Goal: Task Accomplishment & Management: Manage account settings

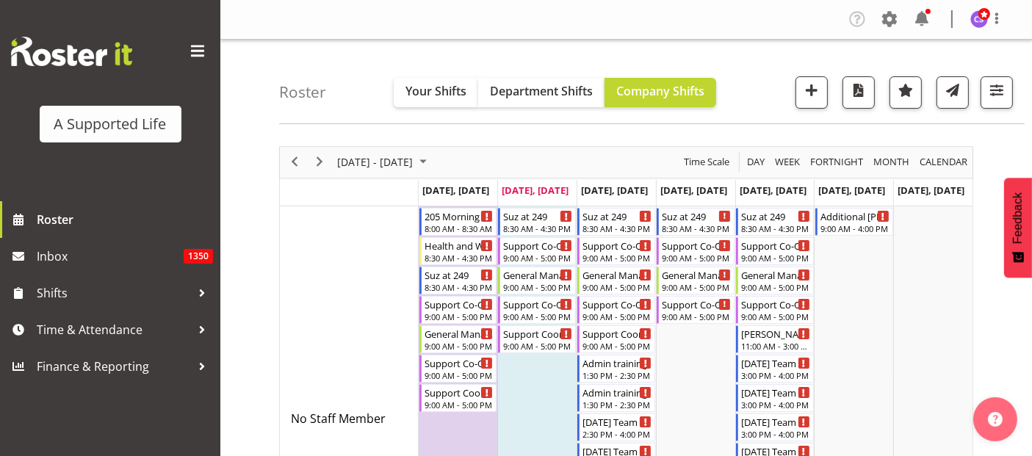
scroll to position [2729, 0]
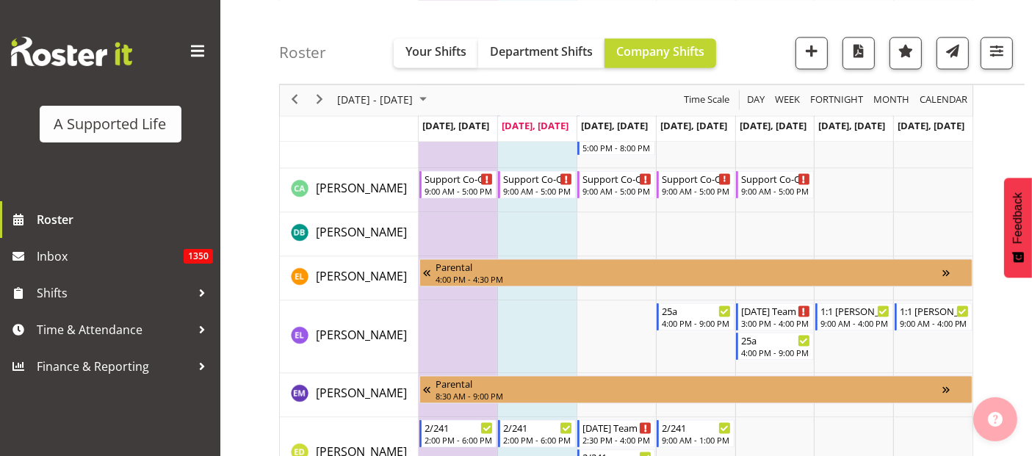
click at [999, 431] on button "button" at bounding box center [995, 419] width 44 height 44
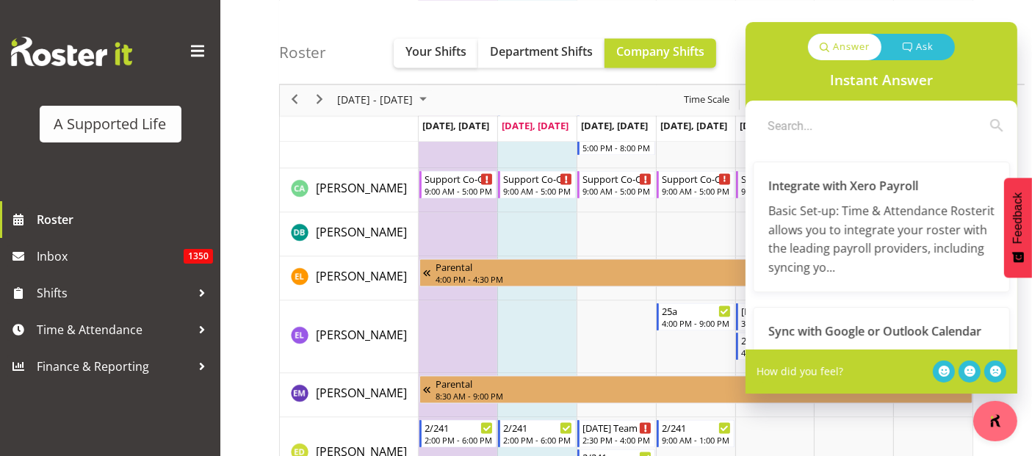
drag, startPoint x: 999, startPoint y: 431, endPoint x: 1043, endPoint y: -99, distance: 532.0
click at [977, 7] on div "Roster Your Shifts Department Shifts Company Shifts All Locations Clear [STREET…" at bounding box center [651, 42] width 745 height 84
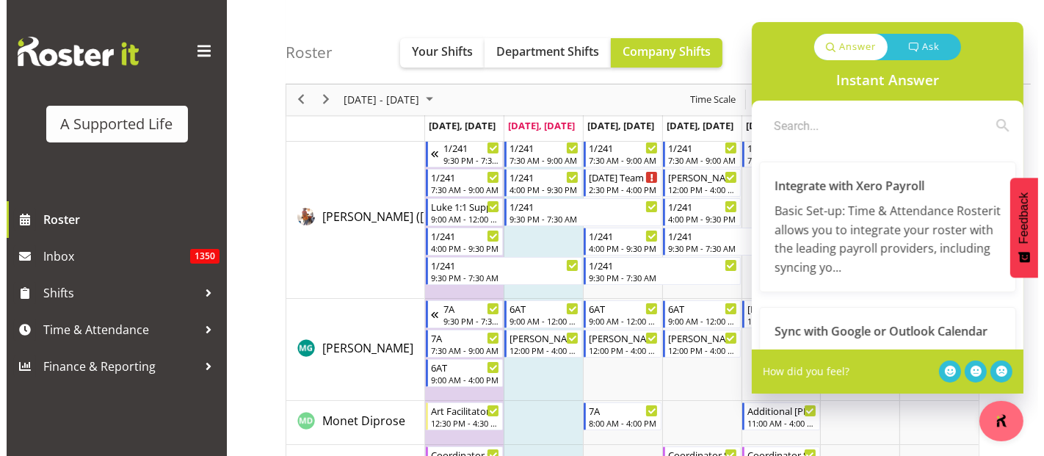
scroll to position [5729, 0]
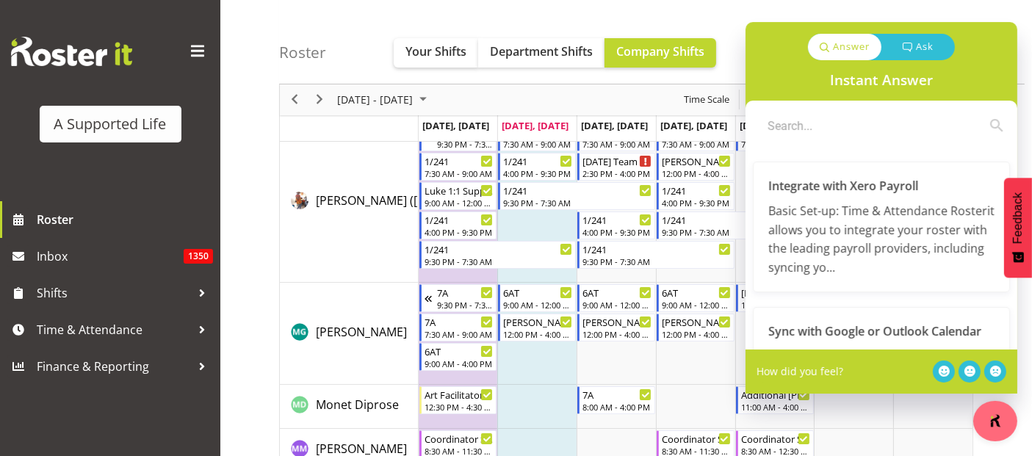
click at [1022, 37] on div "Roster Your Shifts Department Shifts Company Shifts All Locations Clear [STREET…" at bounding box center [651, 42] width 745 height 84
click at [784, 65] on div "Instant Answer" at bounding box center [881, 80] width 272 height 40
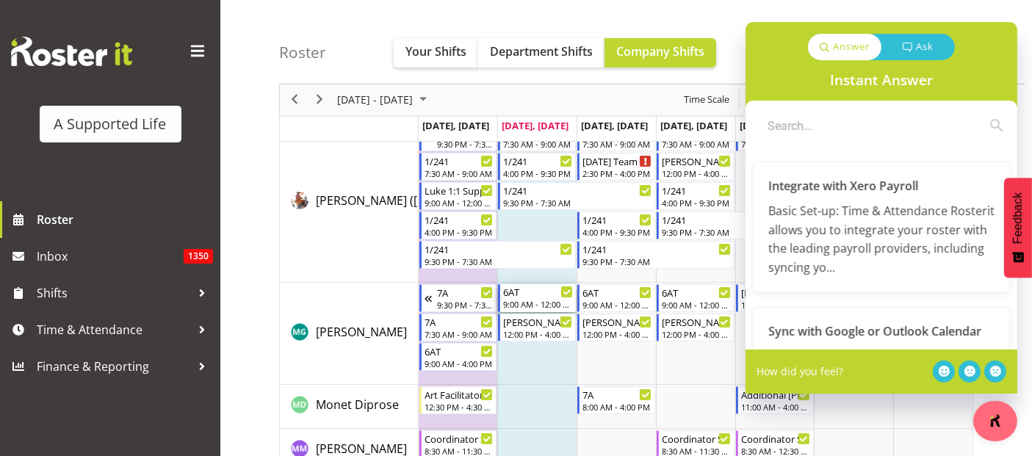
click at [551, 298] on div "9:00 AM - 12:00 PM" at bounding box center [538, 304] width 70 height 12
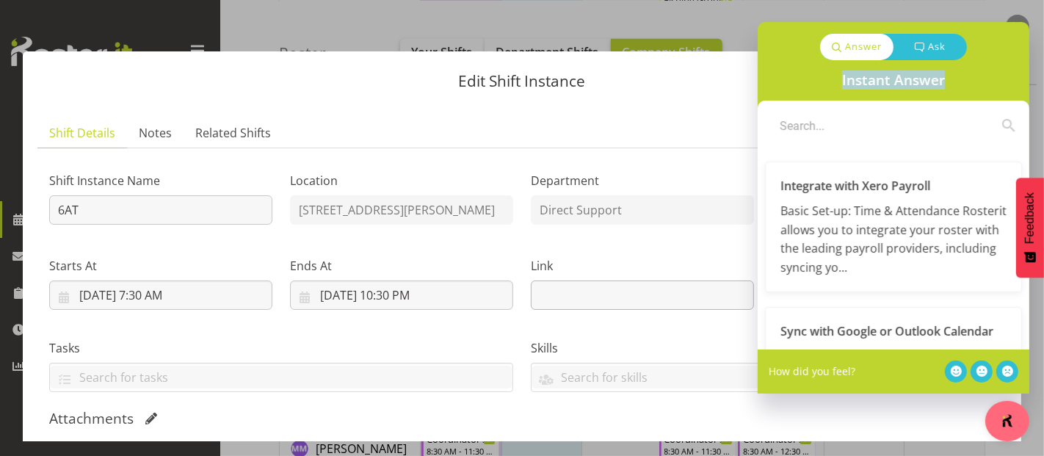
select select "4112"
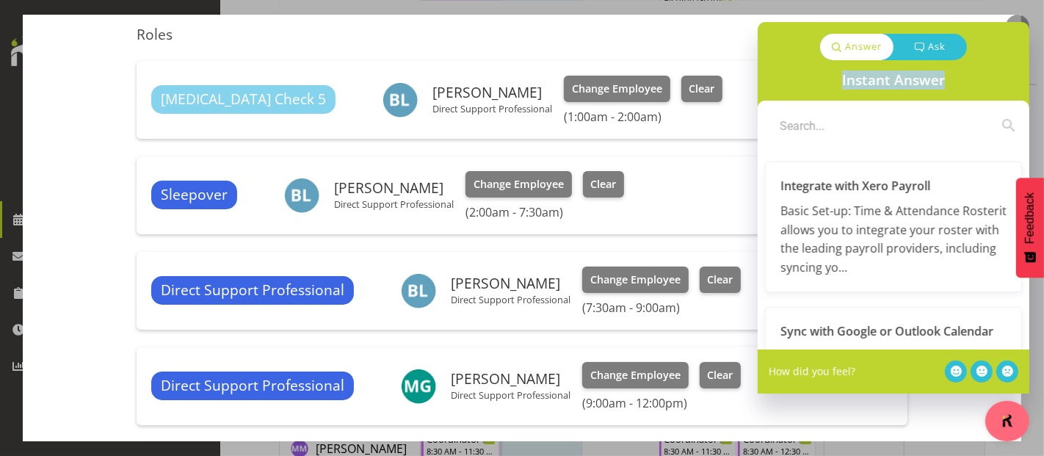
scroll to position [424, 0]
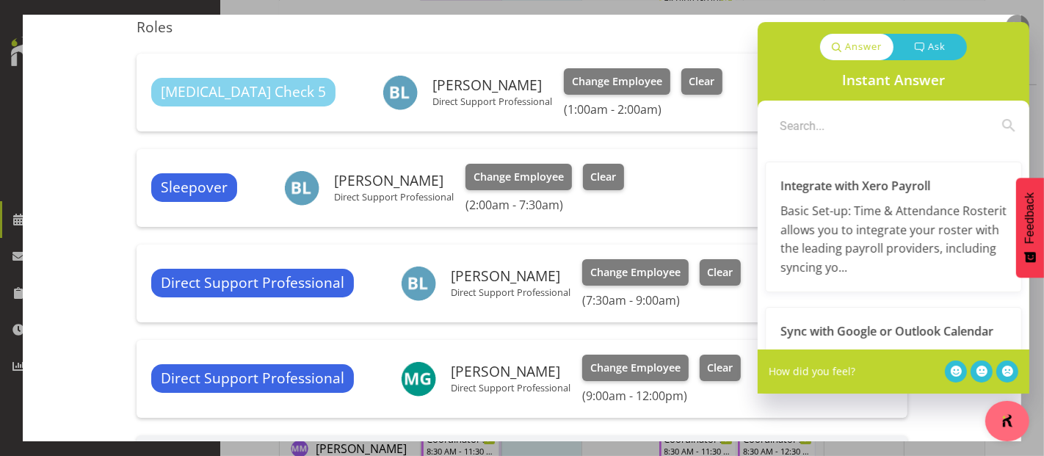
click at [1015, 36] on div "Answer Ask" at bounding box center [894, 41] width 272 height 38
click at [957, 374] on icon at bounding box center [956, 371] width 11 height 11
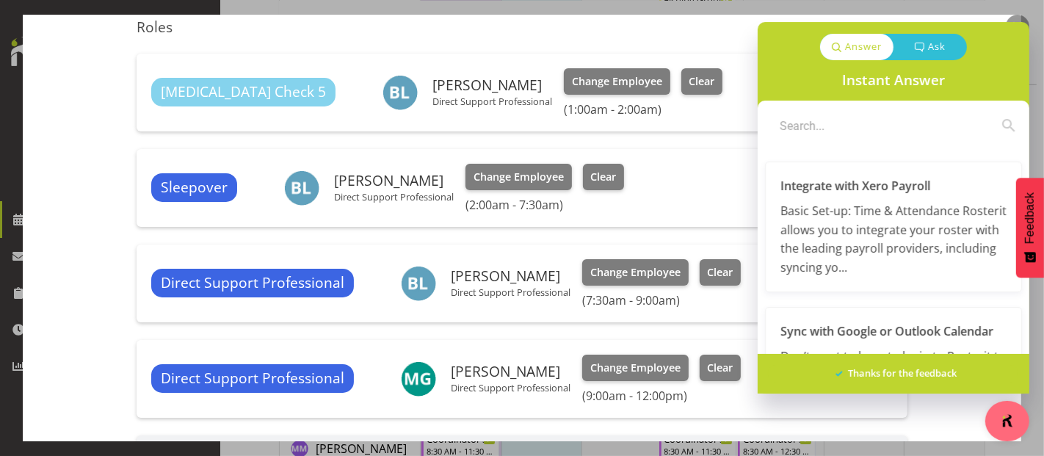
click at [957, 374] on h4 "Thanks for the feedback" at bounding box center [902, 373] width 109 height 15
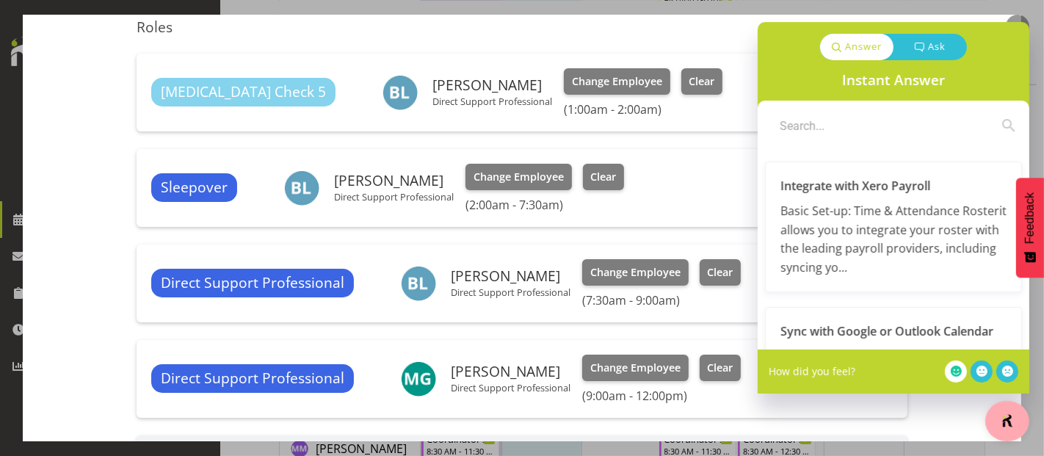
click at [1006, 421] on img "button" at bounding box center [1007, 420] width 15 height 15
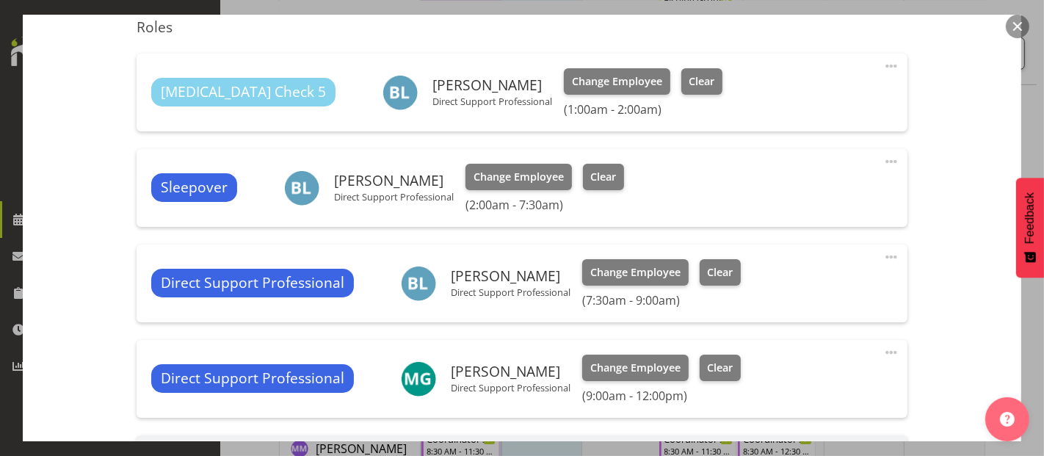
click at [883, 255] on span at bounding box center [892, 257] width 18 height 18
click at [785, 281] on link "Edit" at bounding box center [829, 289] width 141 height 26
select select "8"
select select "2025"
select select "9"
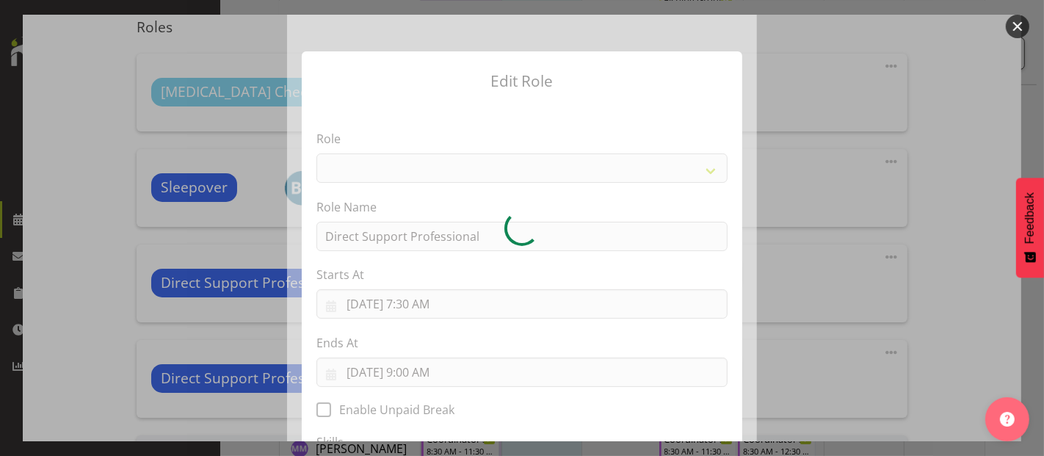
select select "519"
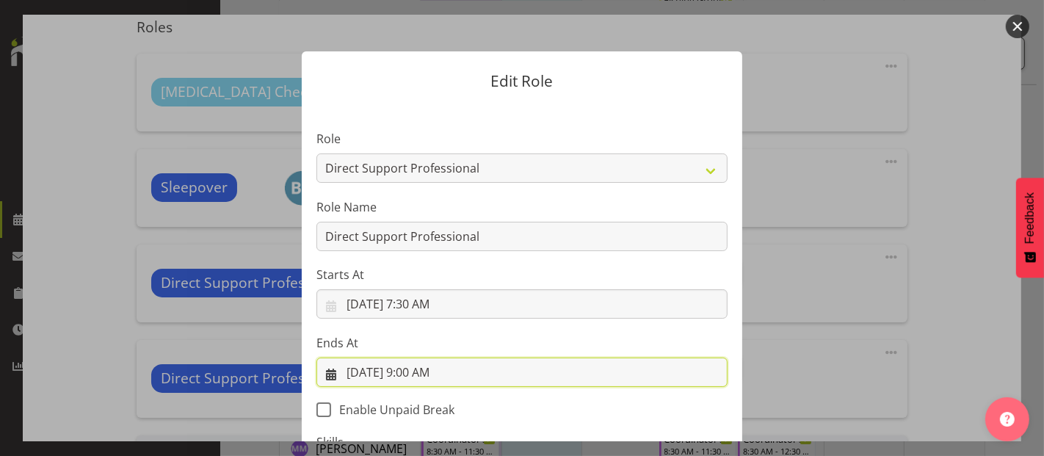
click at [421, 372] on input "[DATE] 9:00 AM" at bounding box center [521, 372] width 411 height 29
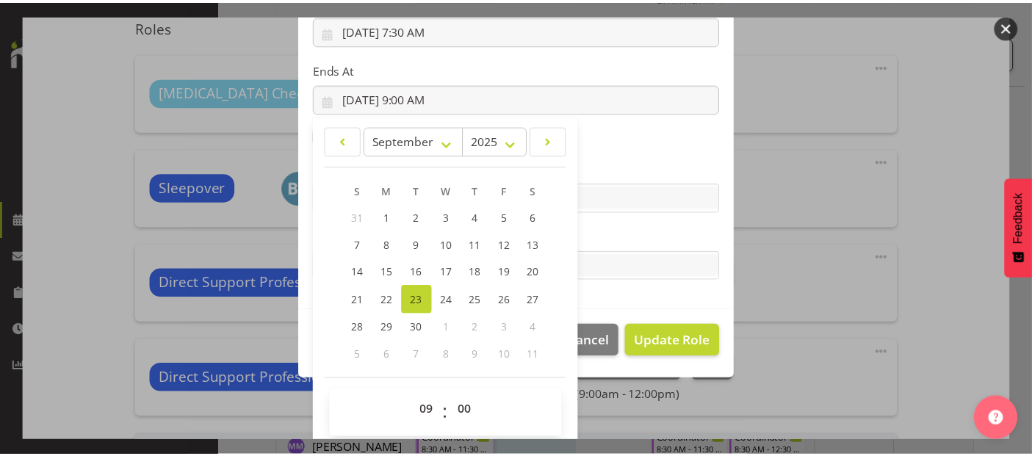
scroll to position [280, 0]
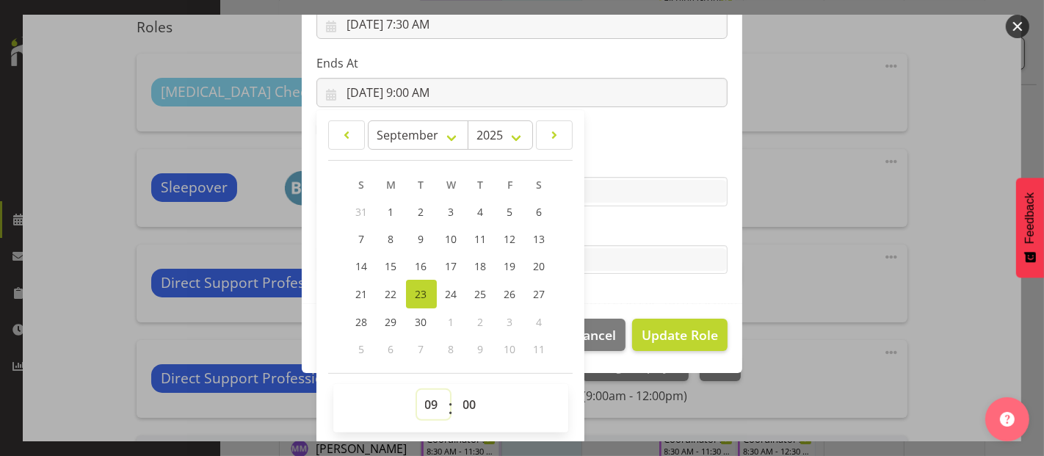
click at [421, 394] on select "00 01 02 03 04 05 06 07 08 09 10 11 12 13 14 15 16 17 18 19 20 21 22 23" at bounding box center [433, 404] width 33 height 29
select select "8"
click at [417, 390] on select "00 01 02 03 04 05 06 07 08 09 10 11 12 13 14 15 16 17 18 19 20 21 22 23" at bounding box center [433, 404] width 33 height 29
type input "[DATE] 8:00 AM"
click at [705, 335] on span "Update Role" at bounding box center [680, 334] width 76 height 19
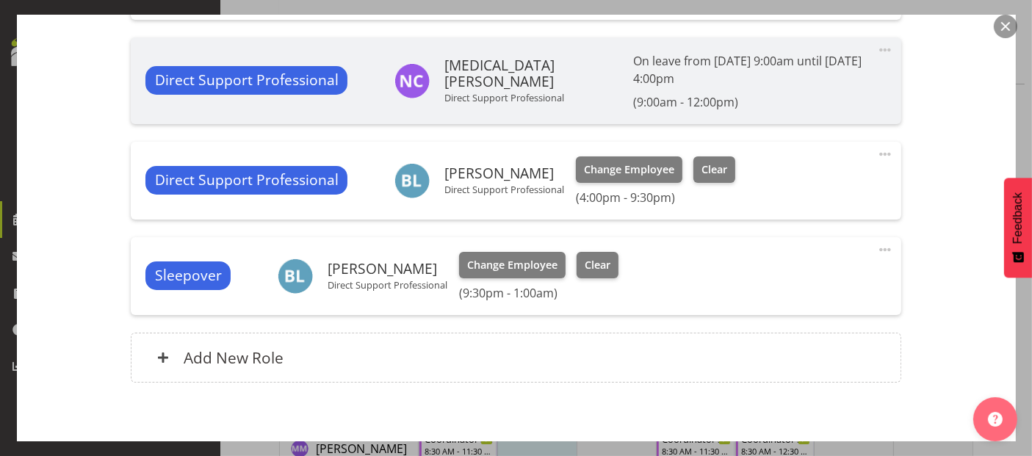
scroll to position [891, 0]
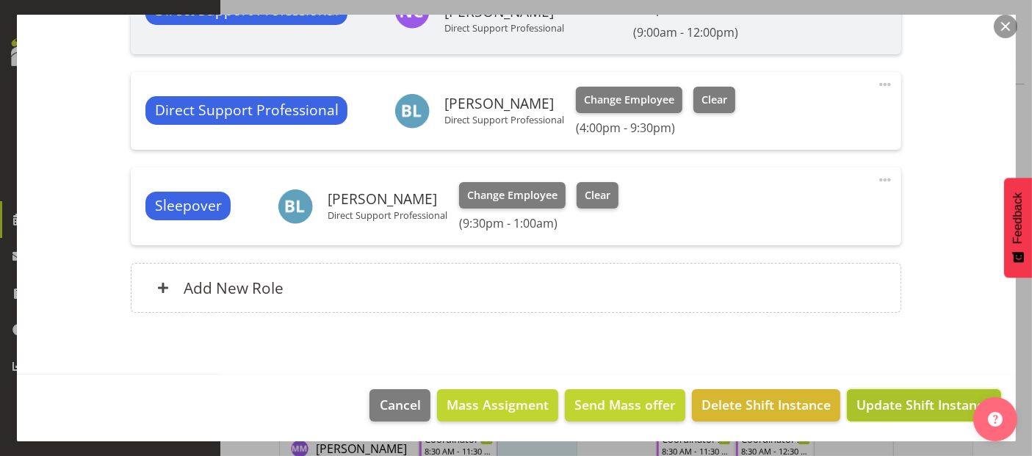
click at [927, 406] on span "Update Shift Instance" at bounding box center [923, 404] width 134 height 19
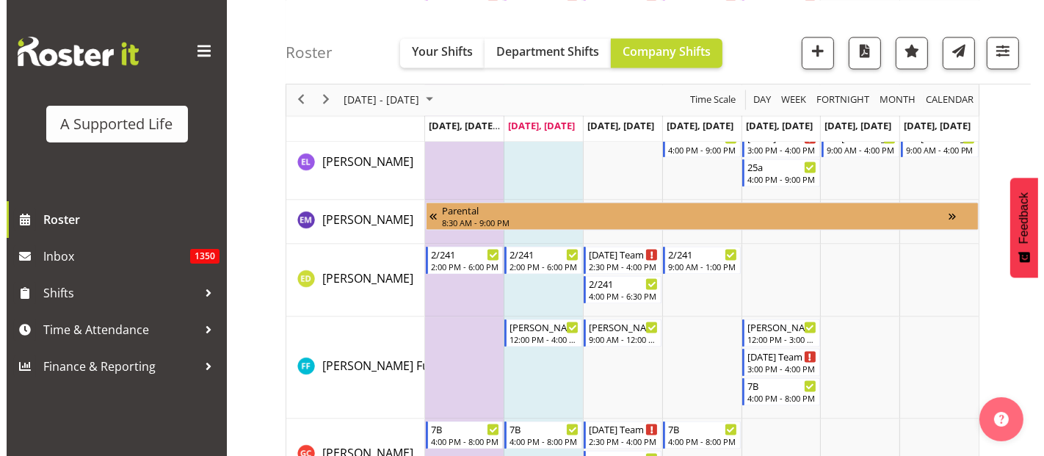
scroll to position [5729, 0]
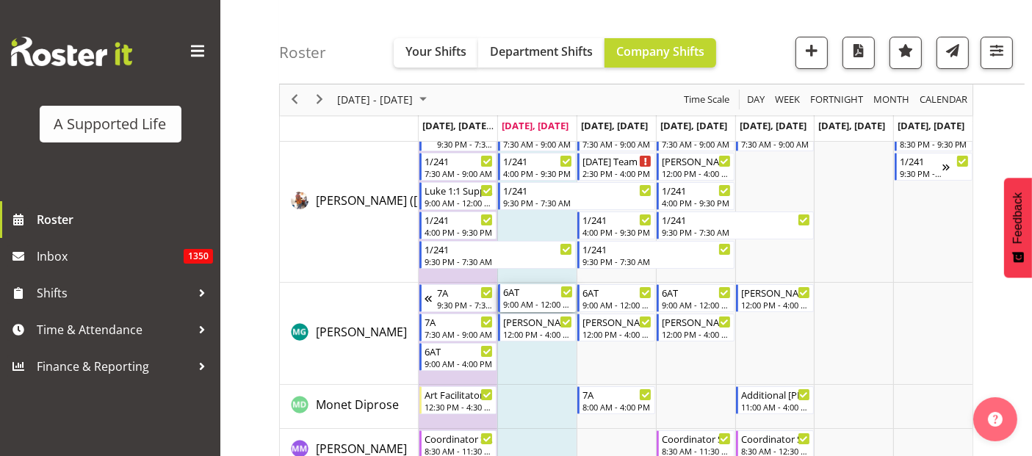
click at [535, 295] on div "6AT" at bounding box center [538, 291] width 70 height 15
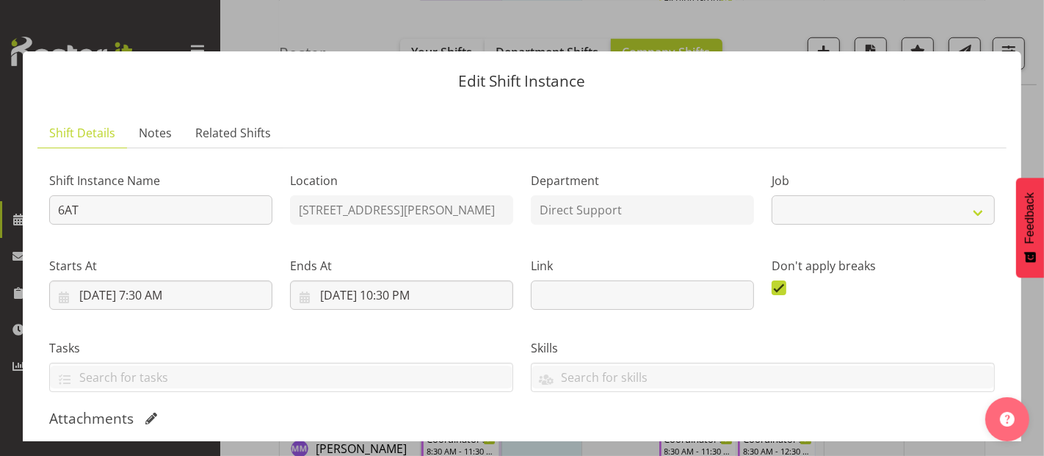
select select "4112"
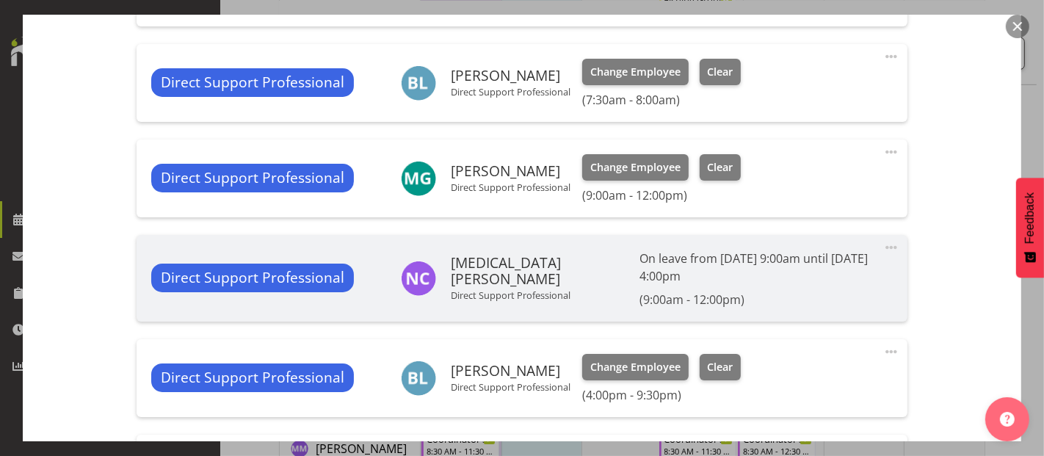
scroll to position [652, 0]
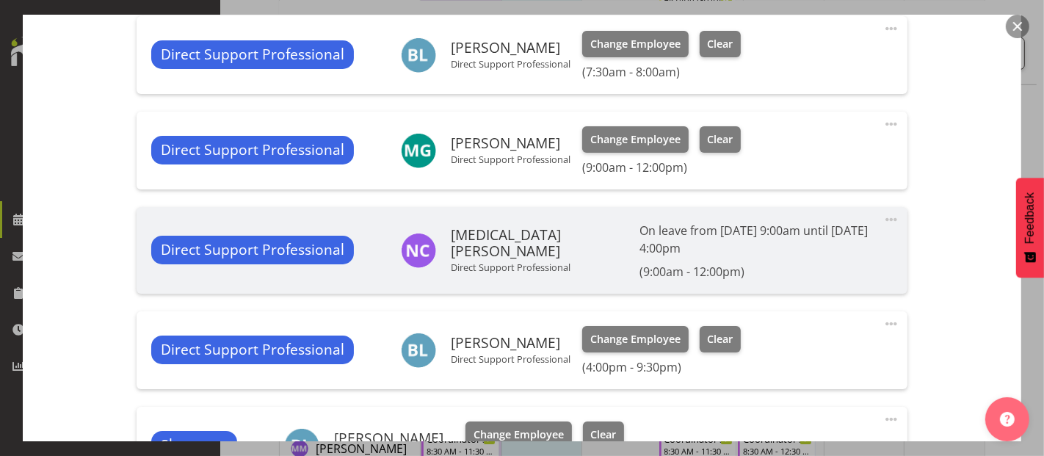
click at [883, 29] on span at bounding box center [892, 29] width 18 height 18
click at [811, 57] on link "Edit" at bounding box center [829, 61] width 141 height 26
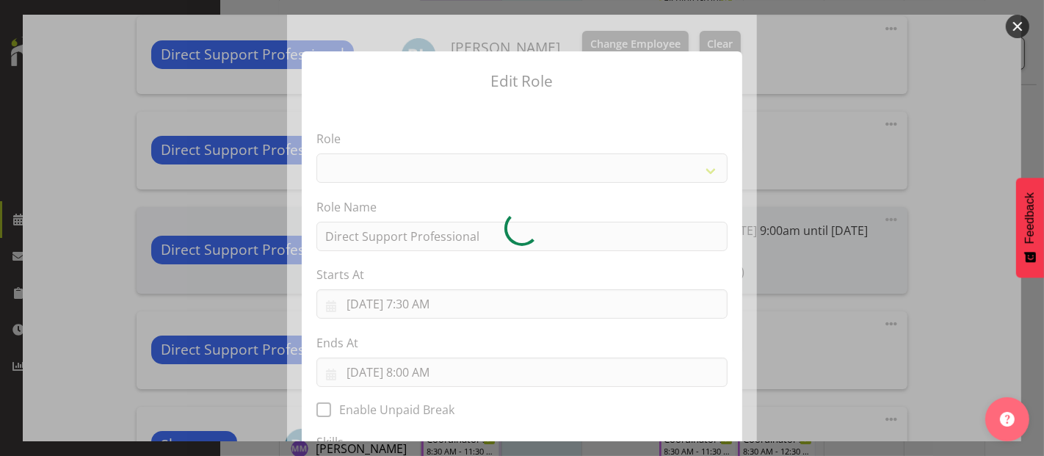
select select "519"
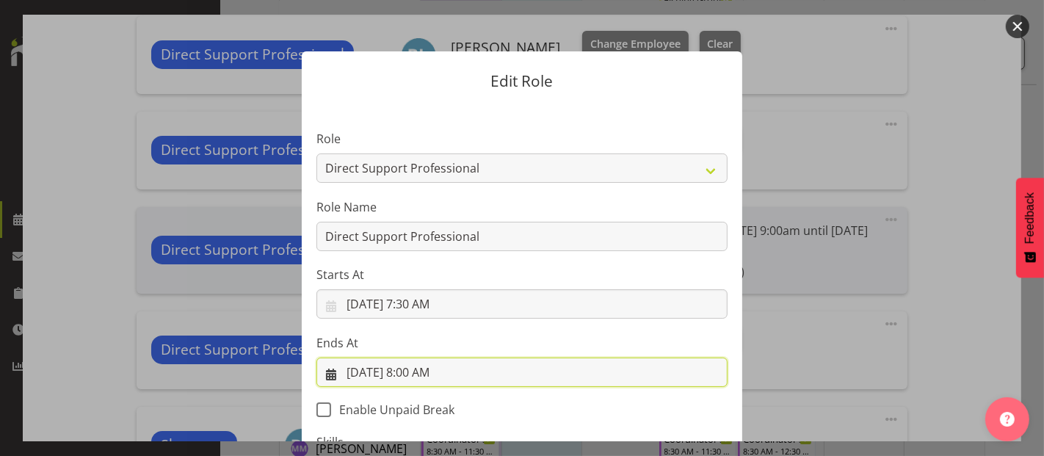
click at [510, 366] on input "[DATE] 8:00 AM" at bounding box center [521, 372] width 411 height 29
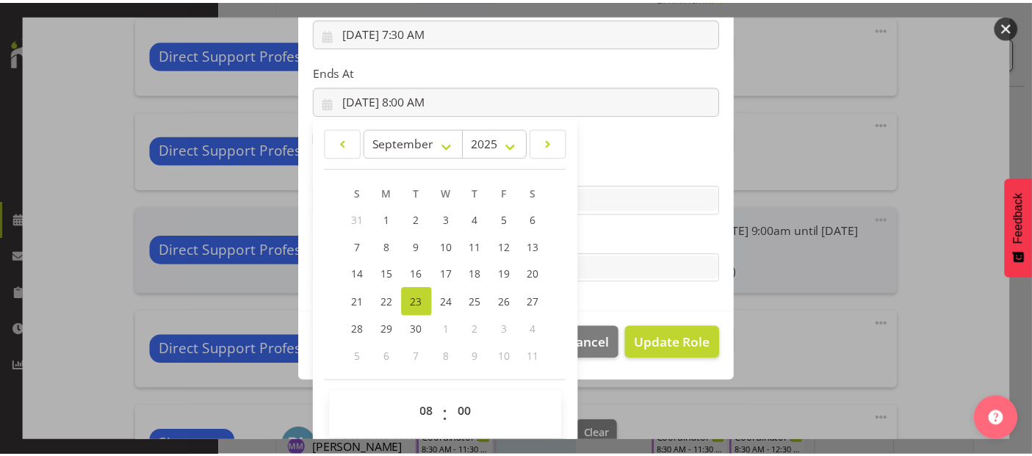
scroll to position [280, 0]
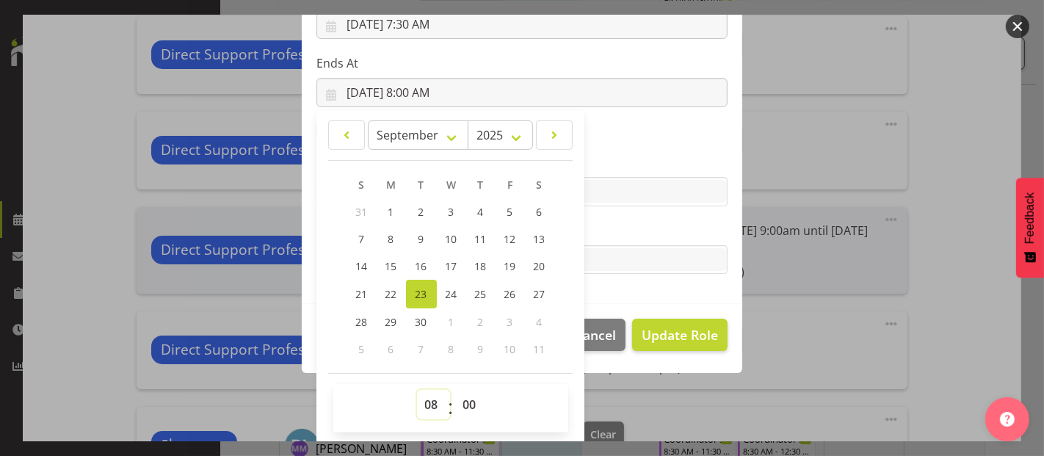
click at [425, 398] on select "00 01 02 03 04 05 06 07 08 09 10 11 12 13 14 15 16 17 18 19 20 21 22 23" at bounding box center [433, 404] width 33 height 29
select select "9"
click at [417, 390] on select "00 01 02 03 04 05 06 07 08 09 10 11 12 13 14 15 16 17 18 19 20 21 22 23" at bounding box center [433, 404] width 33 height 29
type input "[DATE] 9:00 AM"
click at [703, 343] on span "Update Role" at bounding box center [680, 334] width 76 height 19
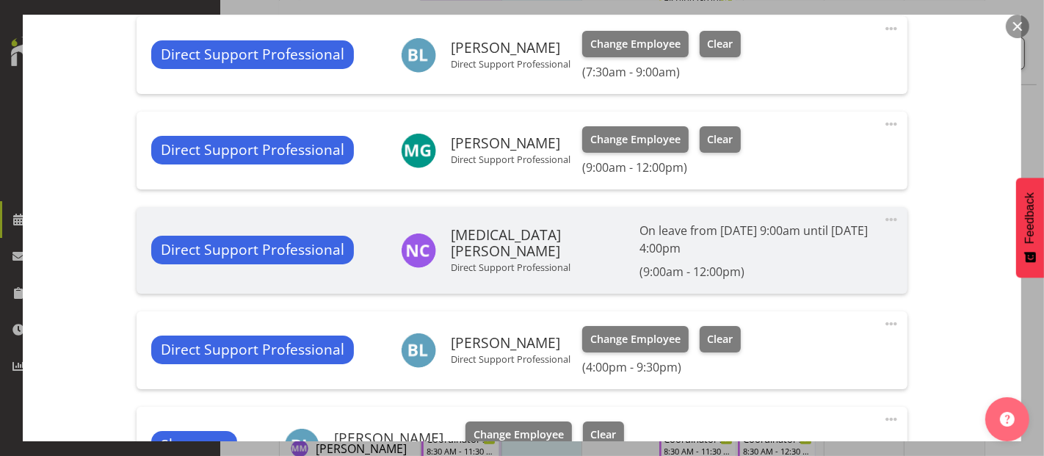
scroll to position [0, 0]
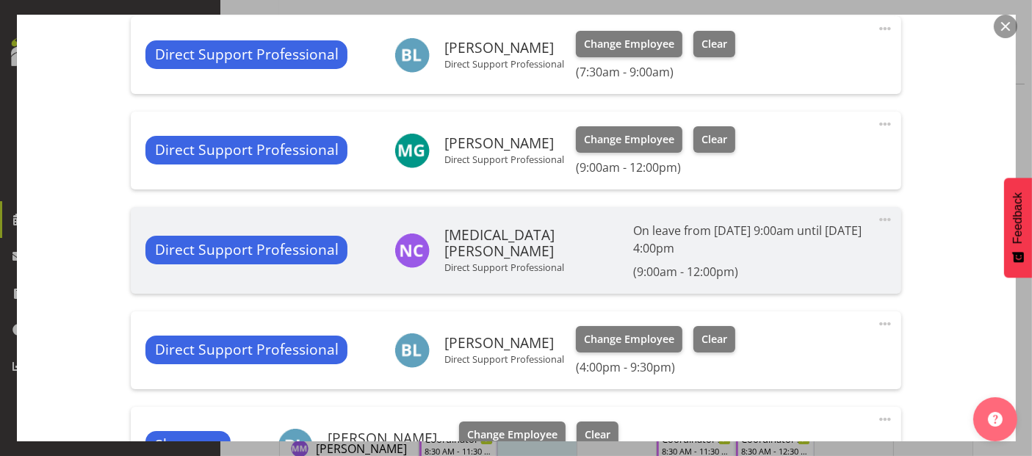
click at [876, 120] on span at bounding box center [885, 124] width 18 height 18
click at [811, 152] on link "Edit" at bounding box center [823, 156] width 141 height 26
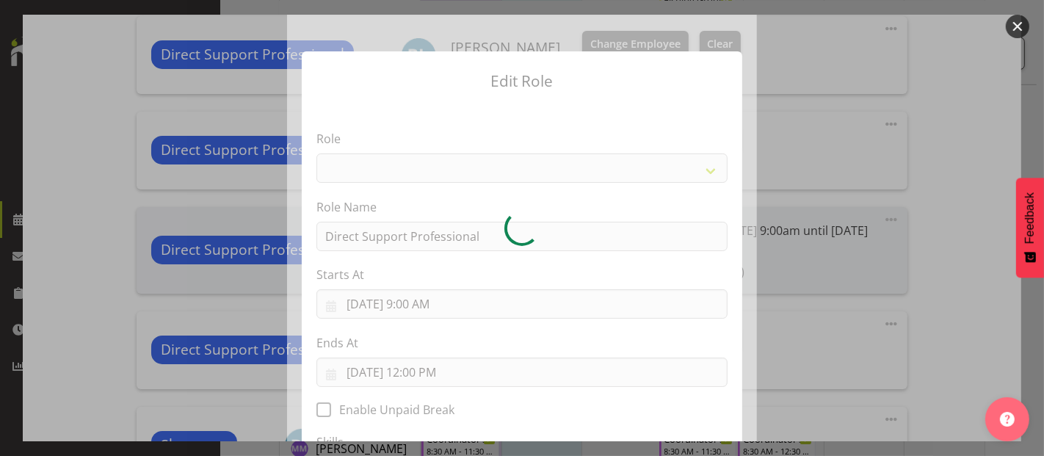
select select "519"
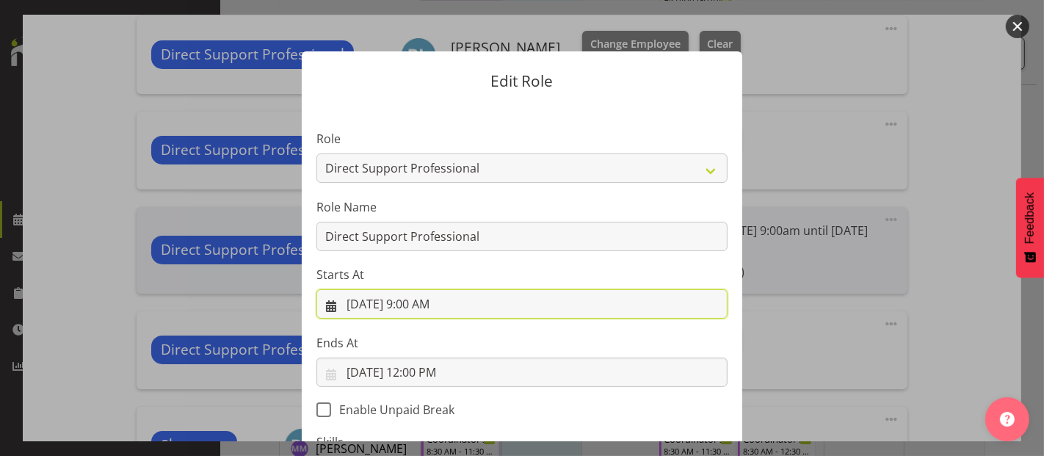
click at [420, 306] on input "[DATE] 9:00 AM" at bounding box center [521, 303] width 411 height 29
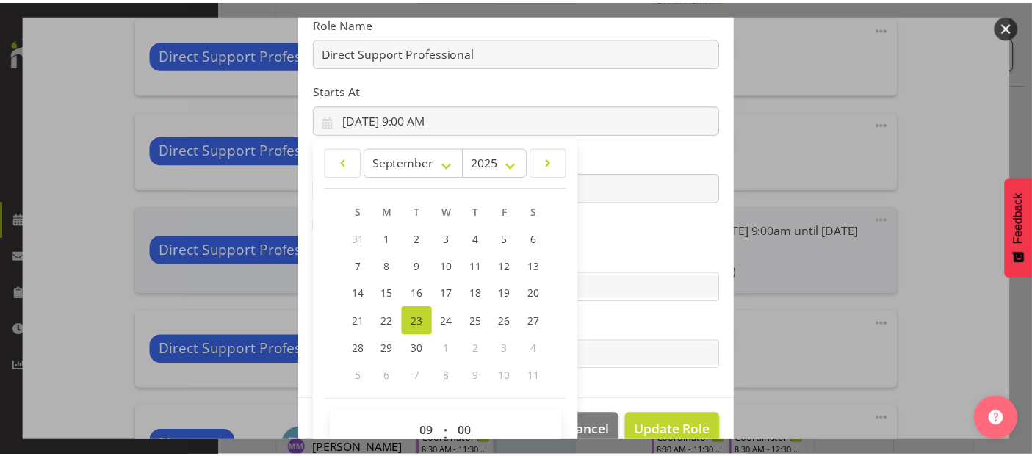
scroll to position [211, 0]
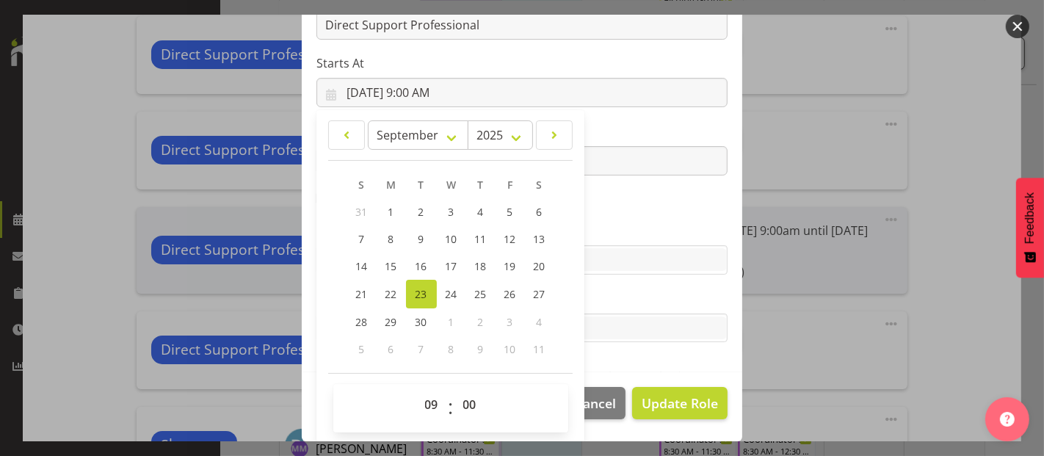
click at [518, 388] on div "00 01 02 03 04 05 06 07 08 09 10 11 12 13 14 15 16 17 18 19 20 21 22 23 : 00 01…" at bounding box center [450, 408] width 235 height 48
click at [425, 405] on select "00 01 02 03 04 05 06 07 08 09 10 11 12 13 14 15 16 17 18 19 20 21 22 23" at bounding box center [433, 404] width 33 height 29
select select "8"
click at [417, 390] on select "00 01 02 03 04 05 06 07 08 09 10 11 12 13 14 15 16 17 18 19 20 21 22 23" at bounding box center [433, 404] width 33 height 29
type input "[DATE] 8:00 AM"
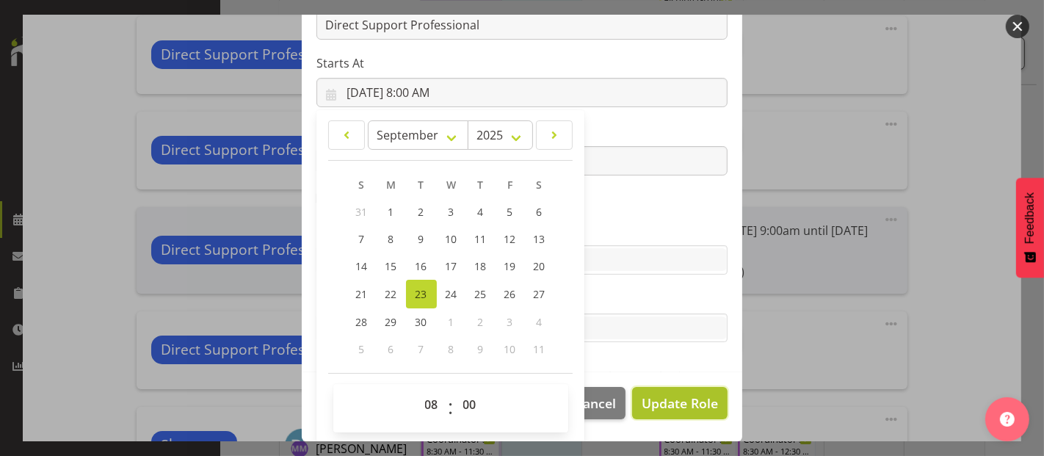
click at [664, 395] on span "Update Role" at bounding box center [680, 403] width 76 height 19
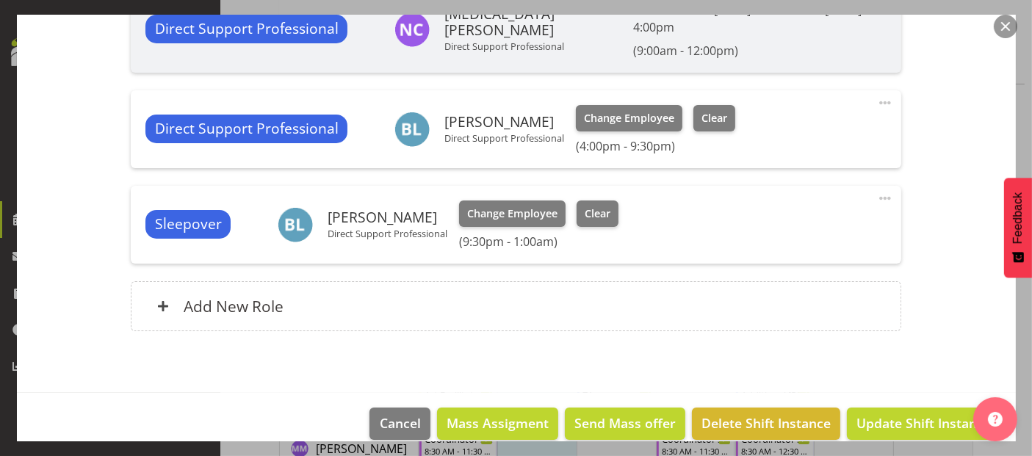
scroll to position [891, 0]
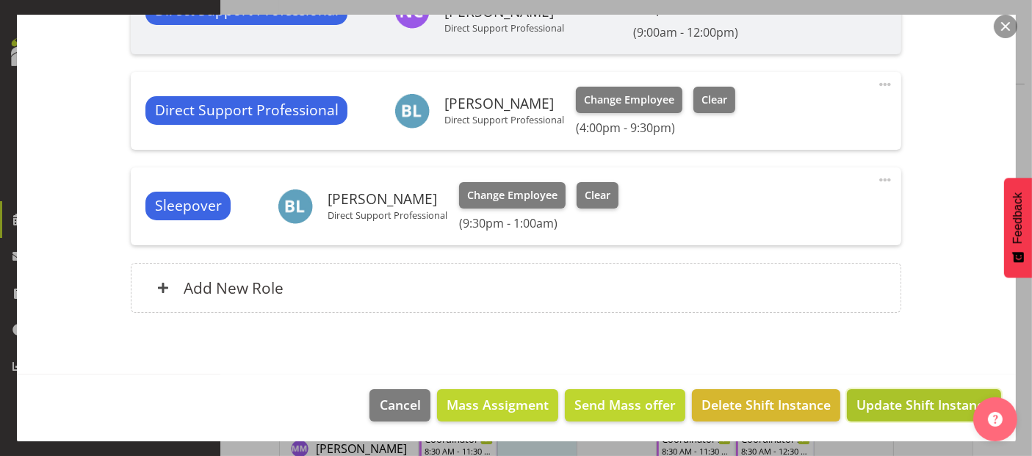
click at [932, 407] on span "Update Shift Instance" at bounding box center [923, 404] width 134 height 19
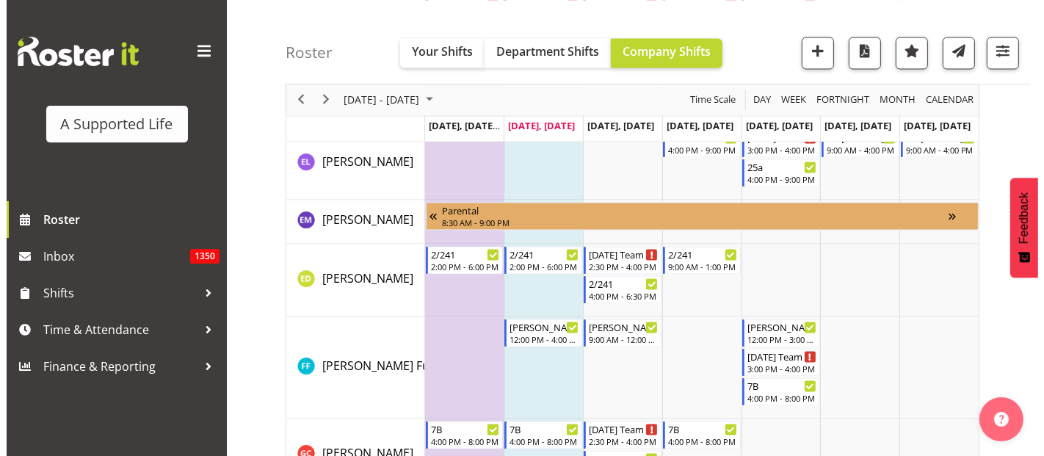
scroll to position [5729, 0]
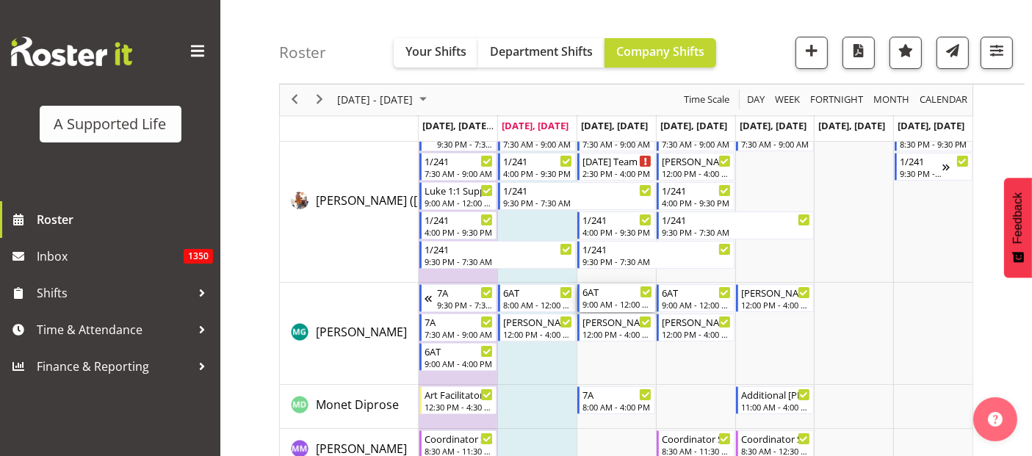
click at [627, 297] on div "6AT 9:00 AM - 12:00 PM" at bounding box center [617, 298] width 70 height 28
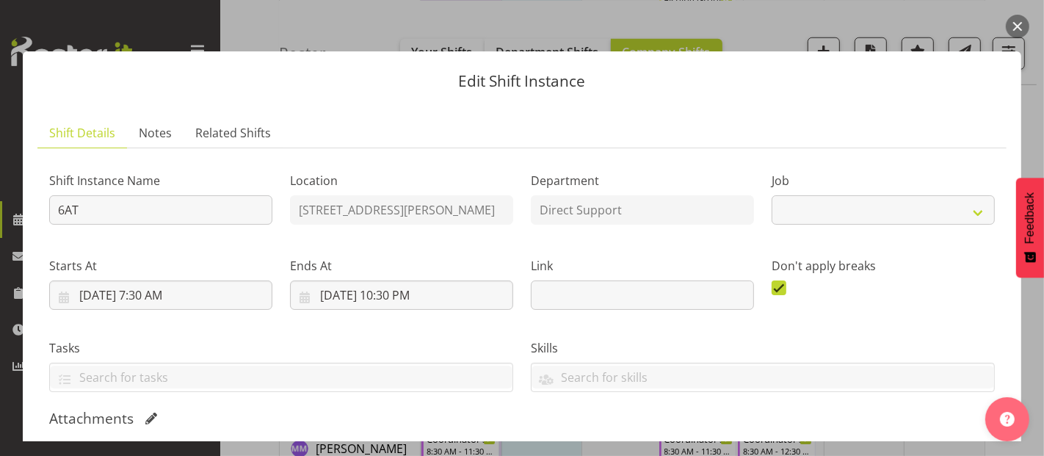
select select "4112"
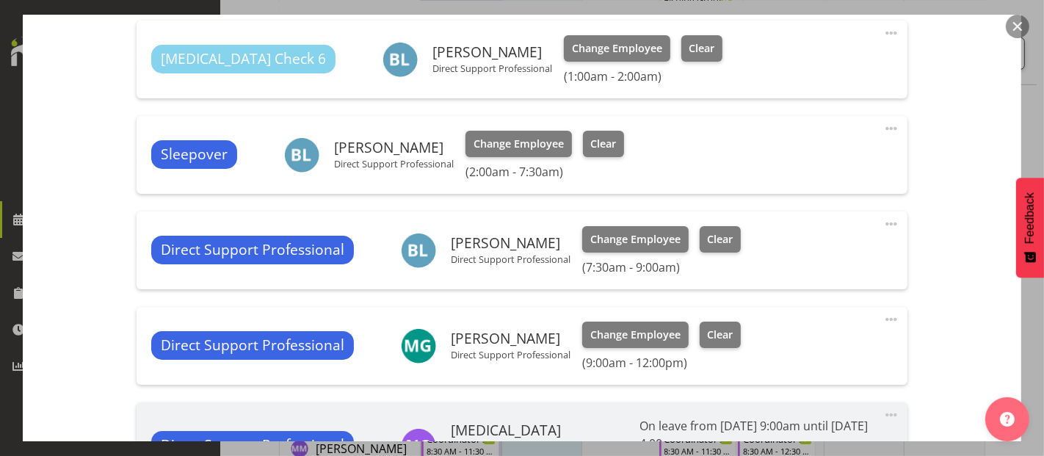
scroll to position [489, 0]
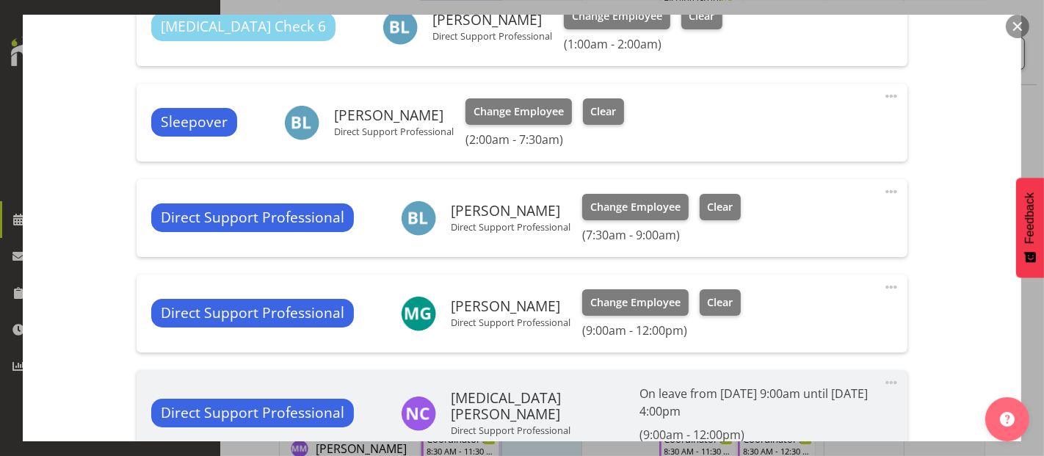
click at [883, 282] on span at bounding box center [892, 287] width 18 height 18
click at [819, 316] on link "Edit" at bounding box center [829, 319] width 141 height 26
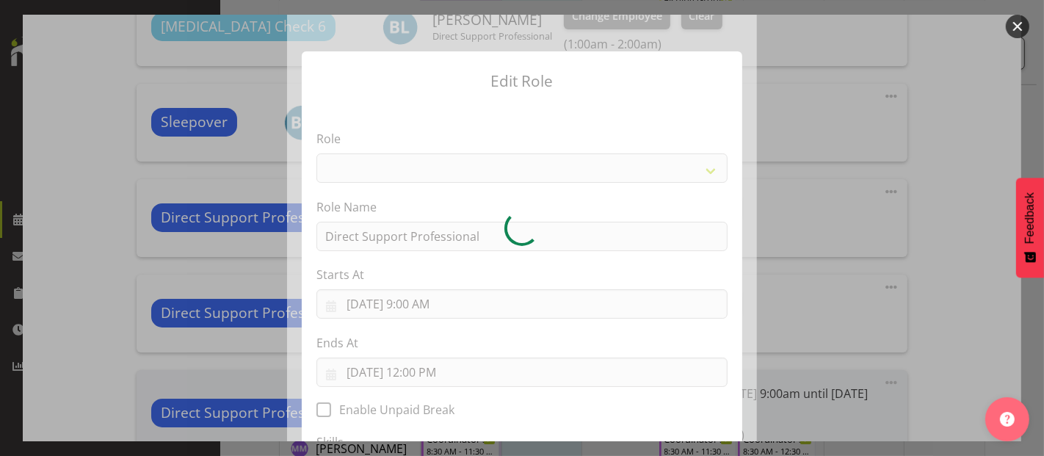
select select "519"
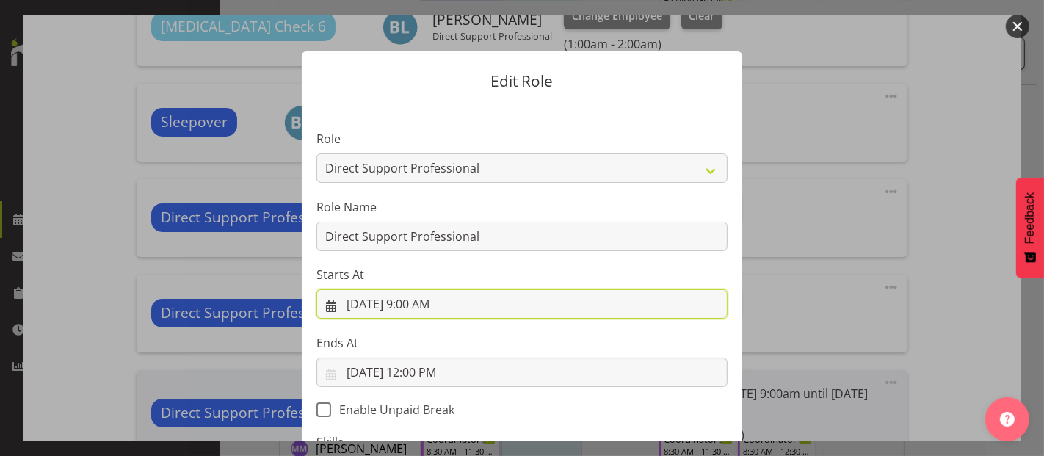
click at [436, 304] on input "[DATE] 9:00 AM" at bounding box center [521, 303] width 411 height 29
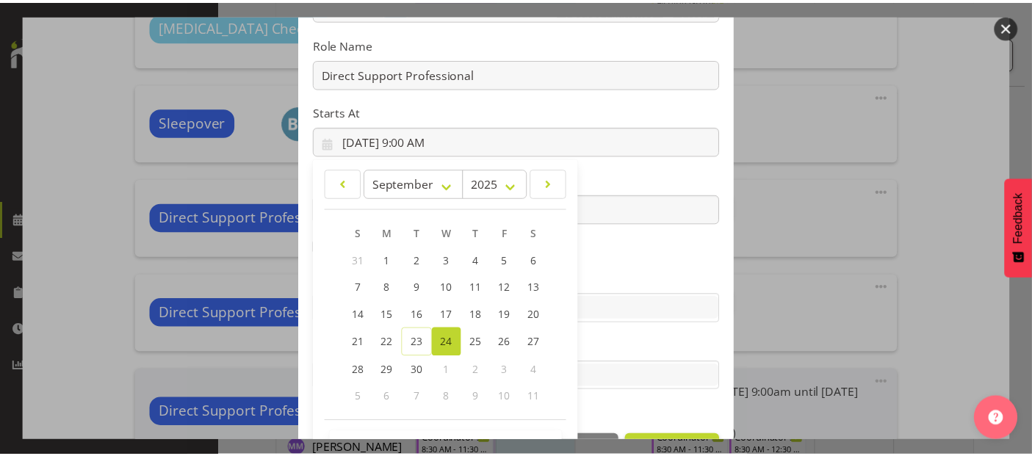
scroll to position [211, 0]
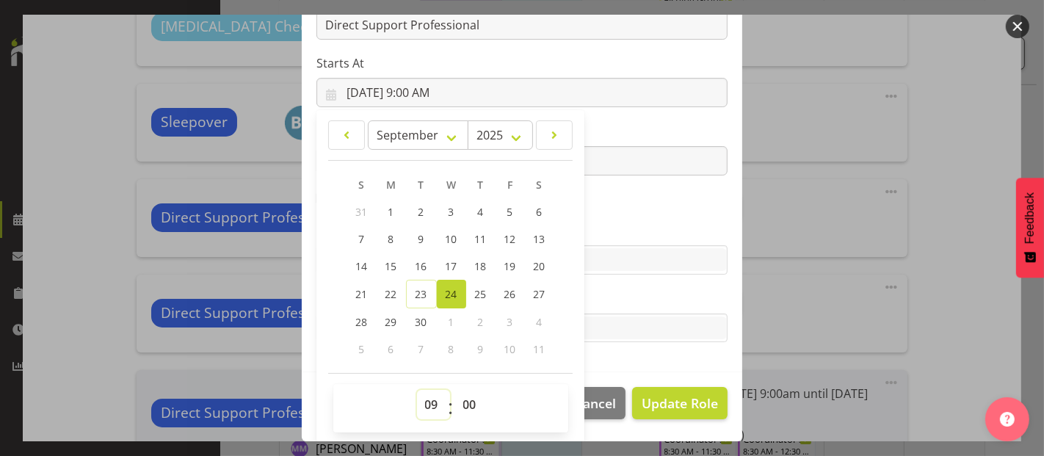
click at [424, 399] on select "00 01 02 03 04 05 06 07 08 09 10 11 12 13 14 15 16 17 18 19 20 21 22 23" at bounding box center [433, 404] width 33 height 29
select select "8"
click at [417, 390] on select "00 01 02 03 04 05 06 07 08 09 10 11 12 13 14 15 16 17 18 19 20 21 22 23" at bounding box center [433, 404] width 33 height 29
type input "[DATE] 8:00 AM"
click at [667, 413] on button "Update Role" at bounding box center [679, 403] width 95 height 32
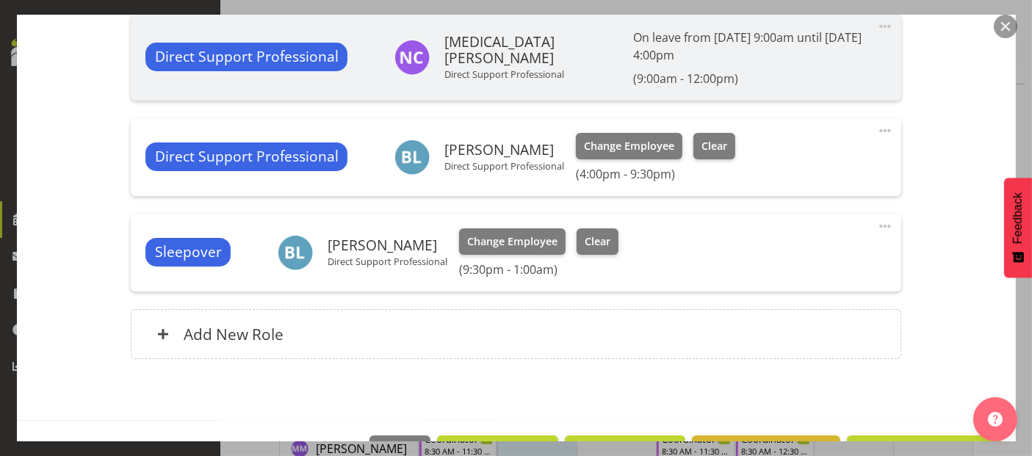
scroll to position [891, 0]
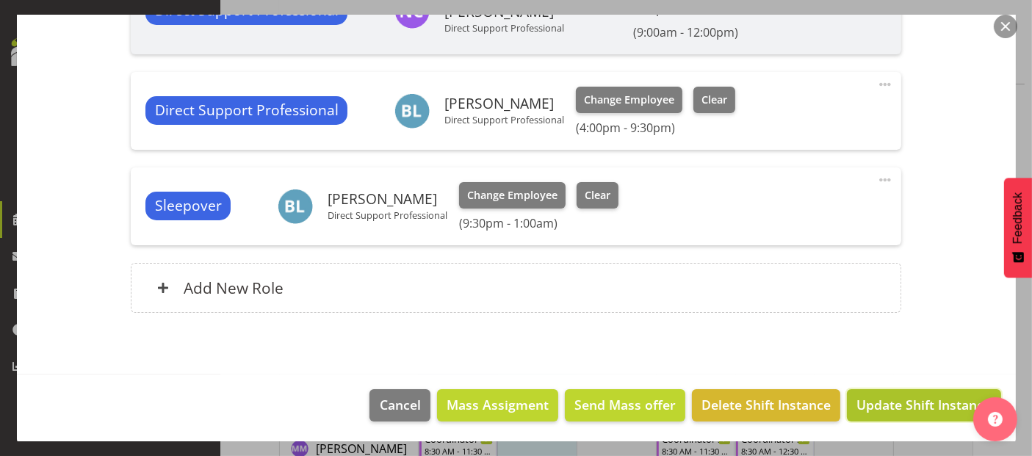
click at [938, 412] on span "Update Shift Instance" at bounding box center [923, 404] width 134 height 19
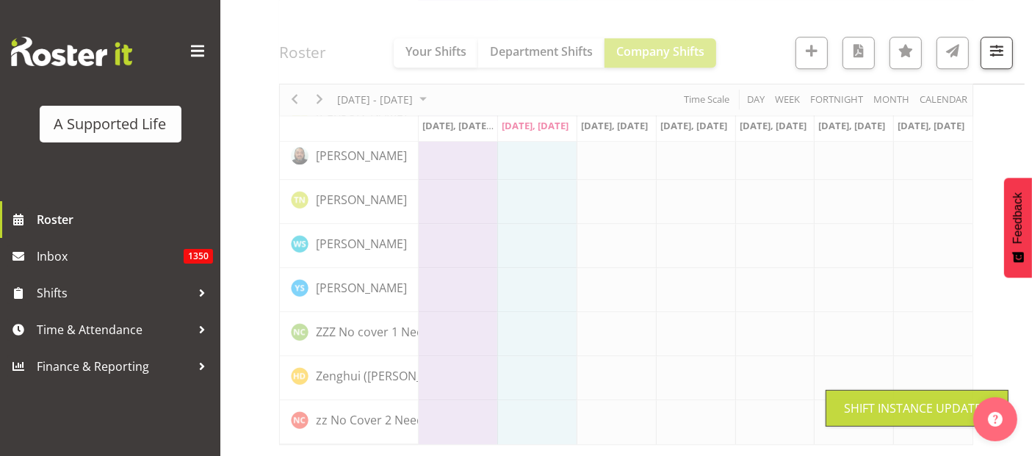
scroll to position [2903, 0]
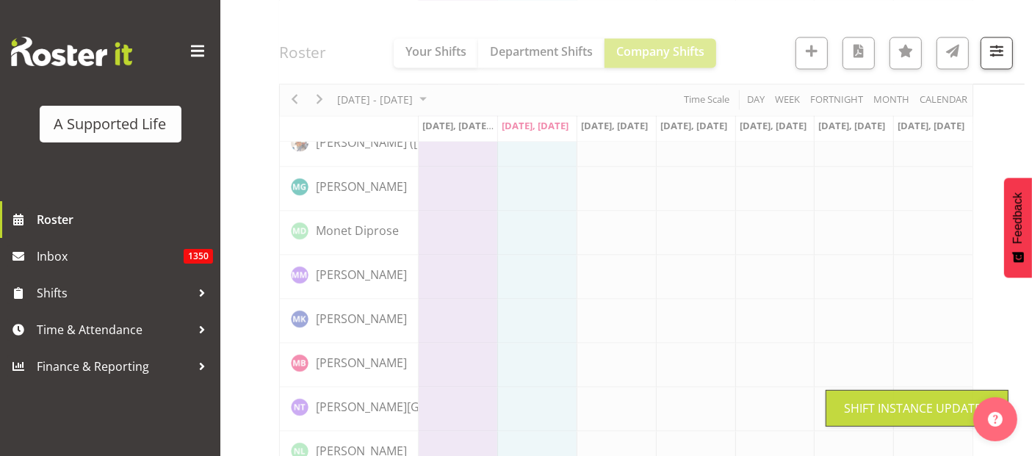
drag, startPoint x: 803, startPoint y: 370, endPoint x: 975, endPoint y: 308, distance: 182.6
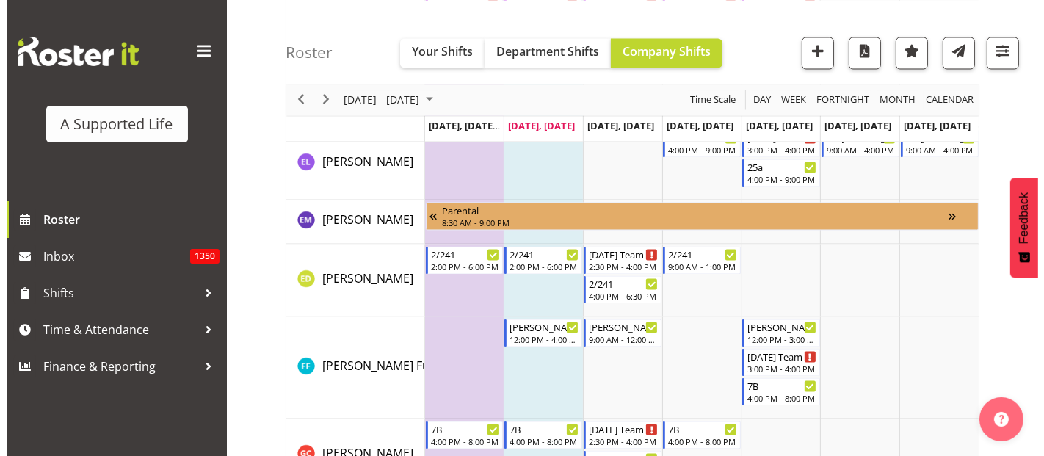
scroll to position [5729, 0]
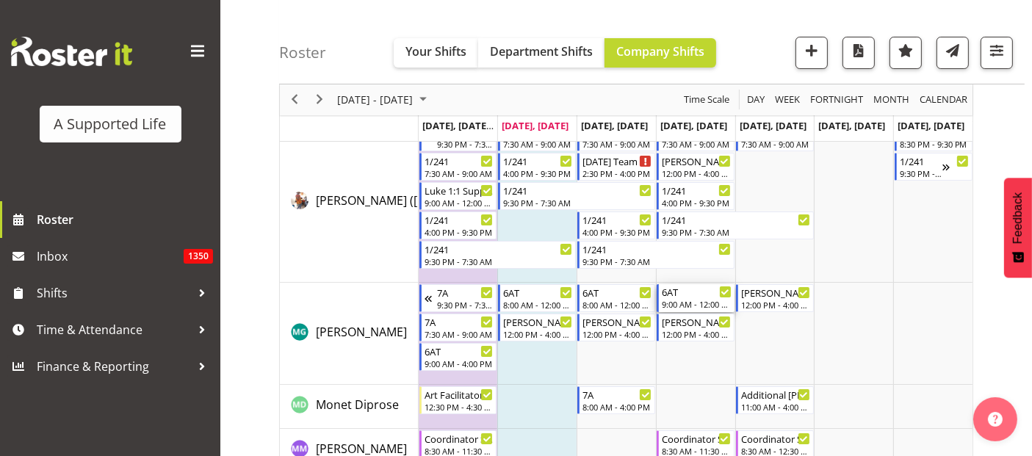
click at [701, 300] on div "9:00 AM - 12:00 PM" at bounding box center [697, 304] width 70 height 12
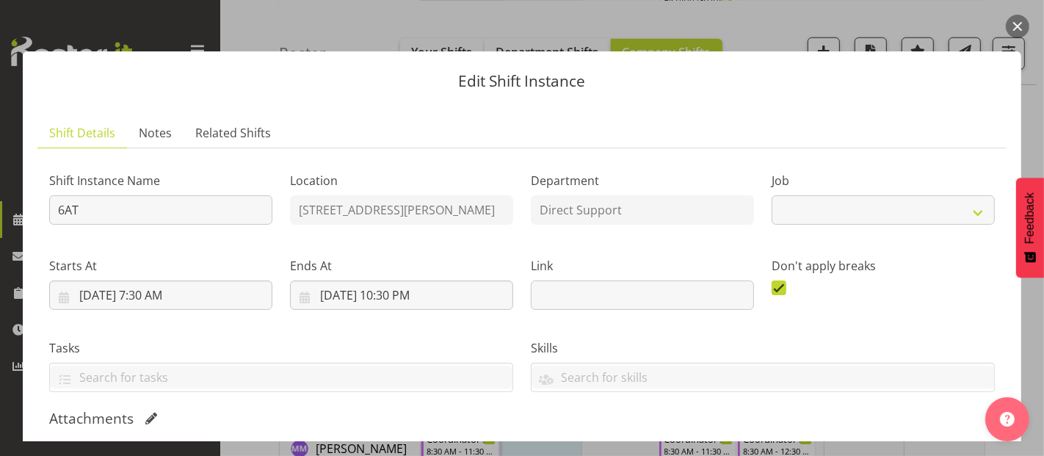
select select "4112"
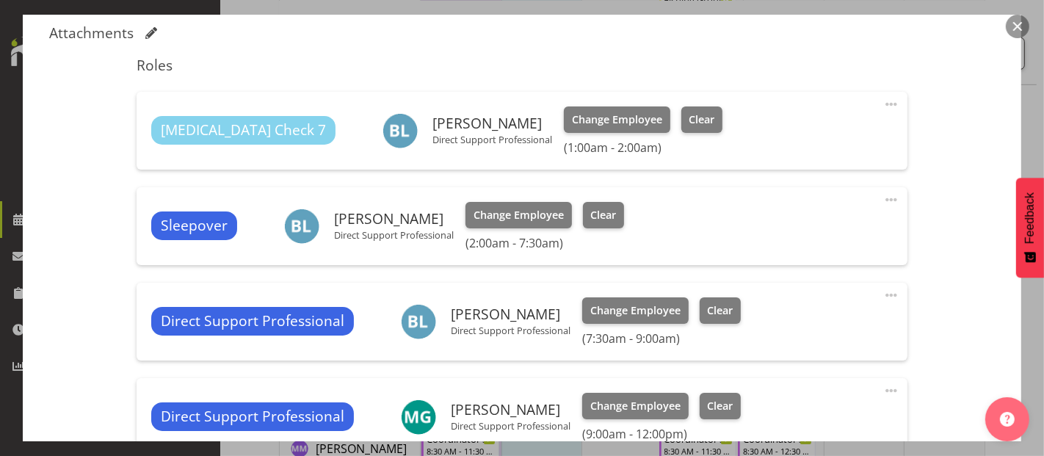
scroll to position [424, 0]
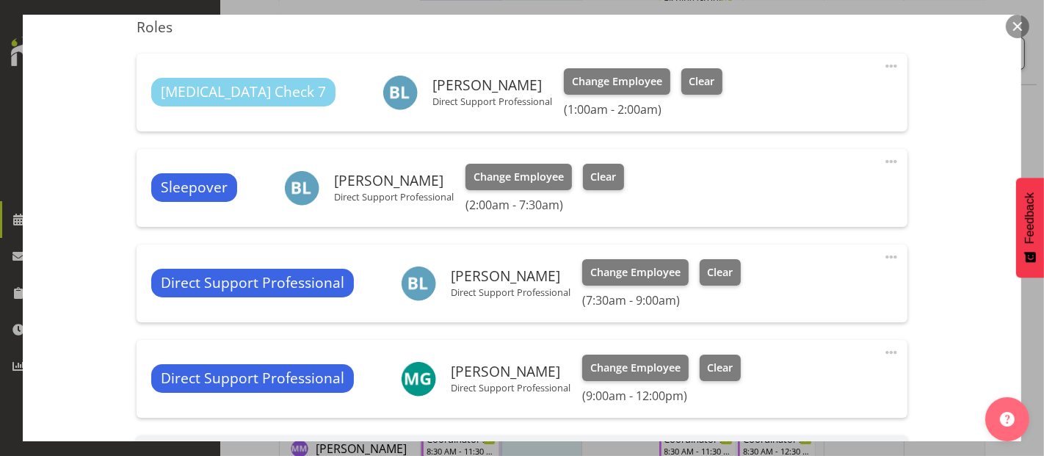
click at [883, 350] on span at bounding box center [892, 353] width 18 height 18
click at [792, 382] on link "Edit" at bounding box center [829, 385] width 141 height 26
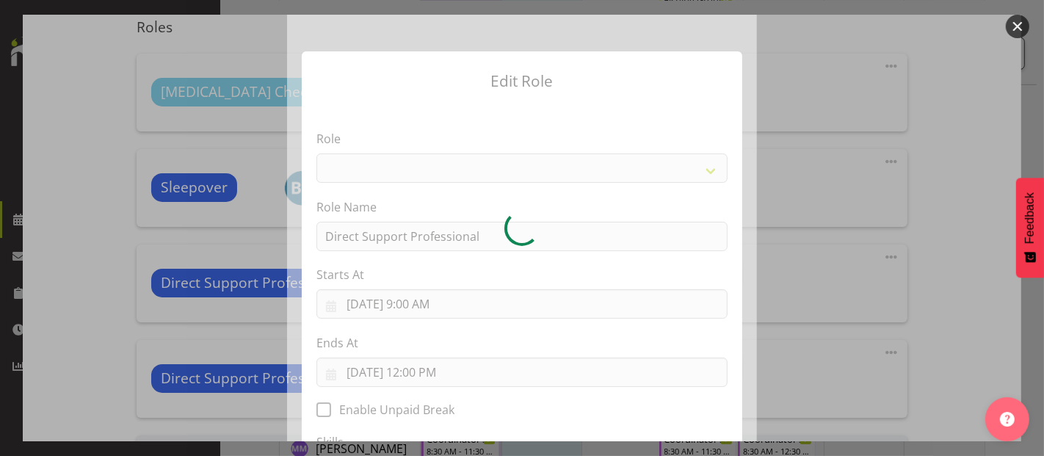
select select "519"
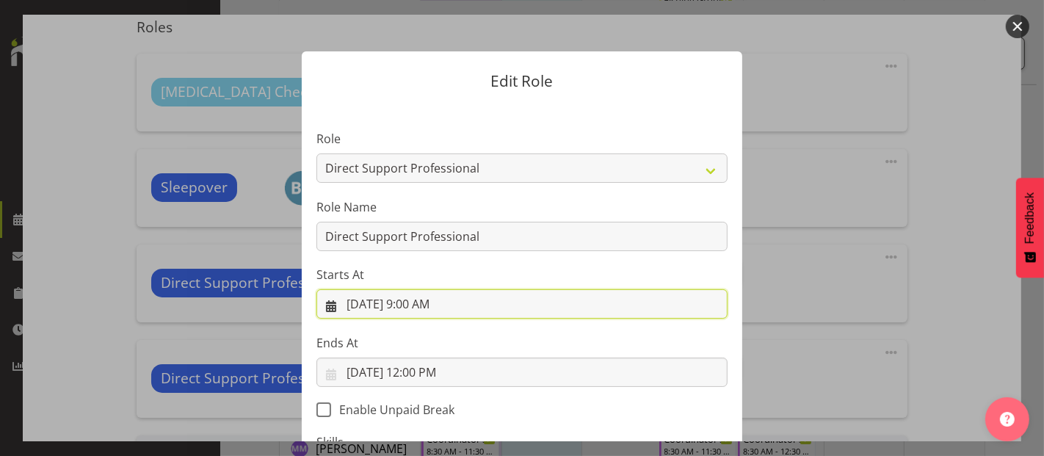
click at [457, 302] on input "[DATE] 9:00 AM" at bounding box center [521, 303] width 411 height 29
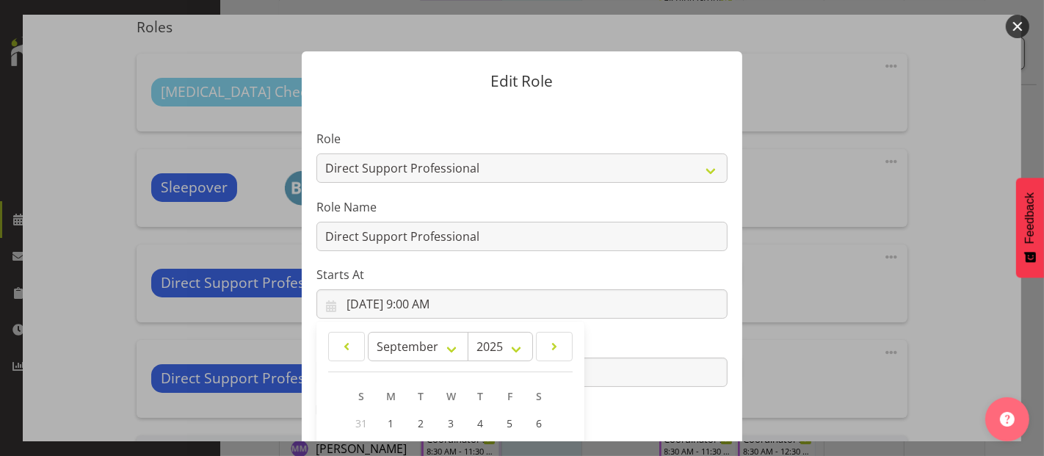
click at [875, 436] on div at bounding box center [522, 228] width 1044 height 456
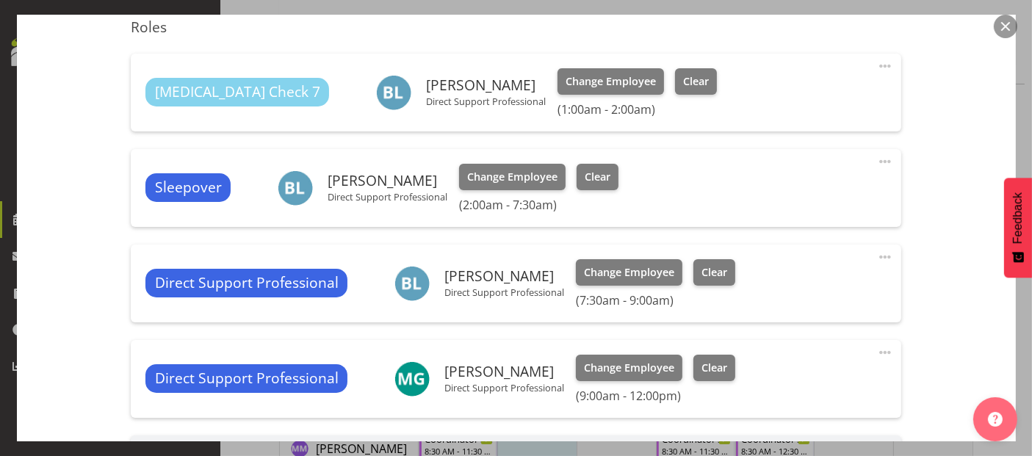
click at [876, 352] on span at bounding box center [885, 353] width 18 height 18
click at [758, 383] on link "Edit" at bounding box center [823, 385] width 141 height 26
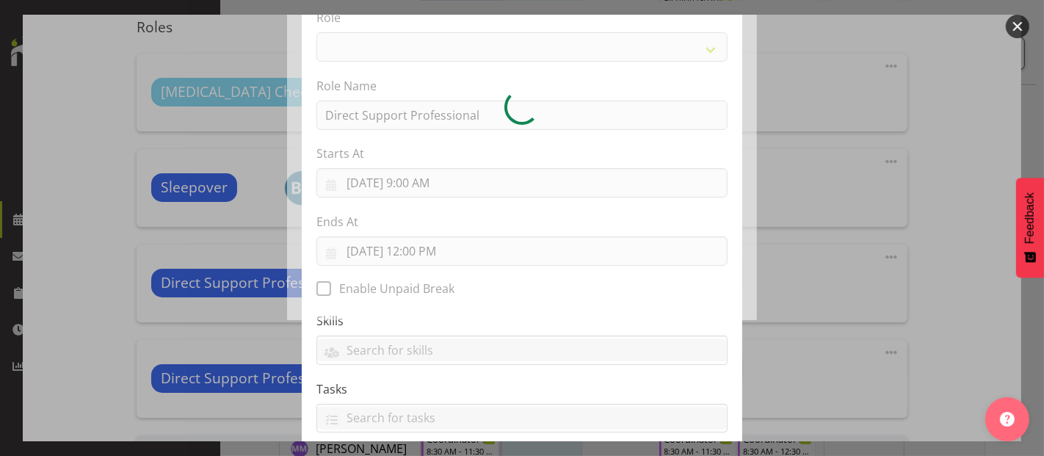
scroll to position [130, 0]
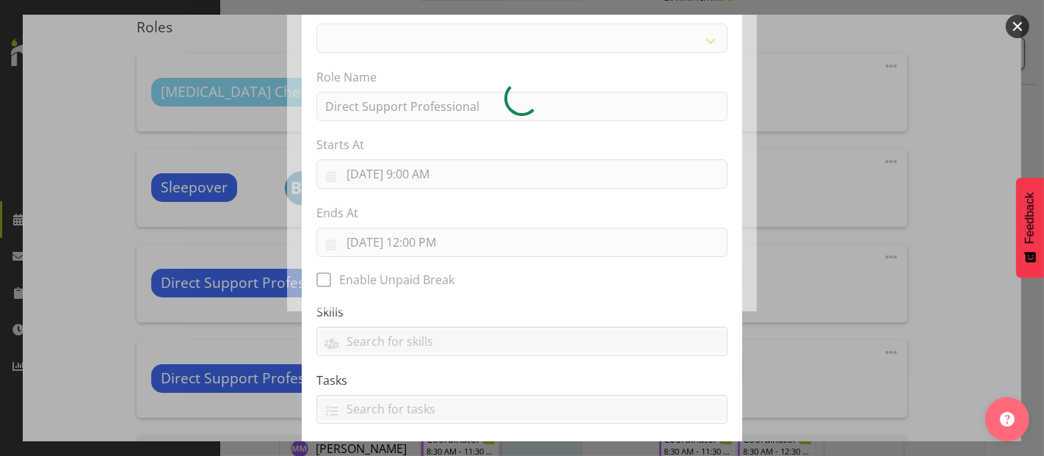
select select "519"
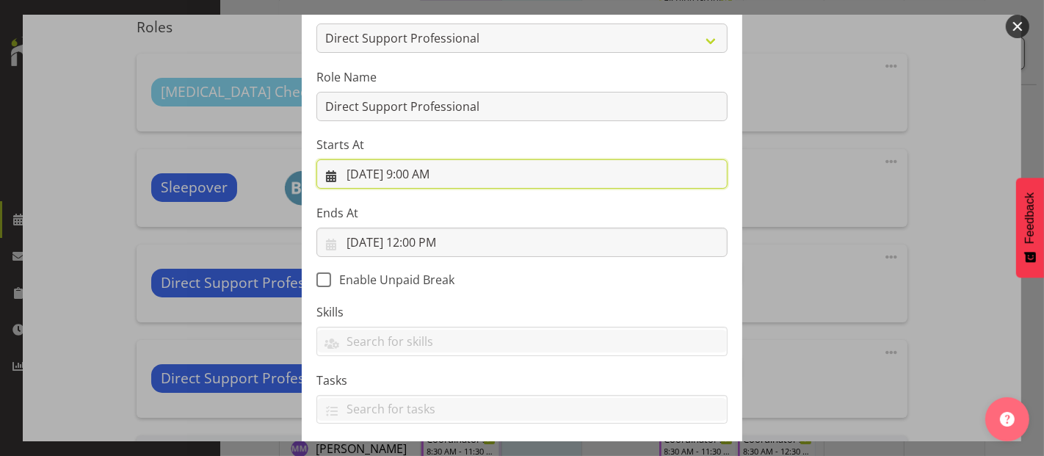
click at [441, 172] on input "[DATE] 9:00 AM" at bounding box center [521, 173] width 411 height 29
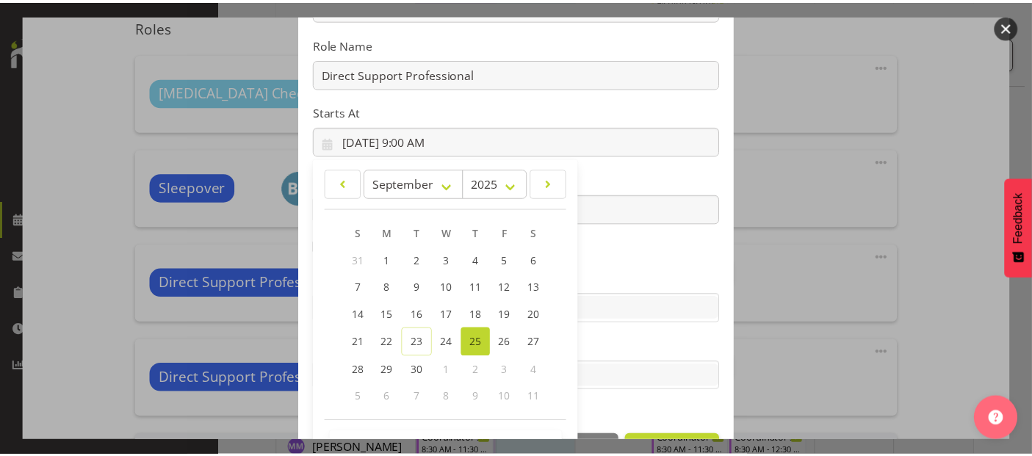
scroll to position [211, 0]
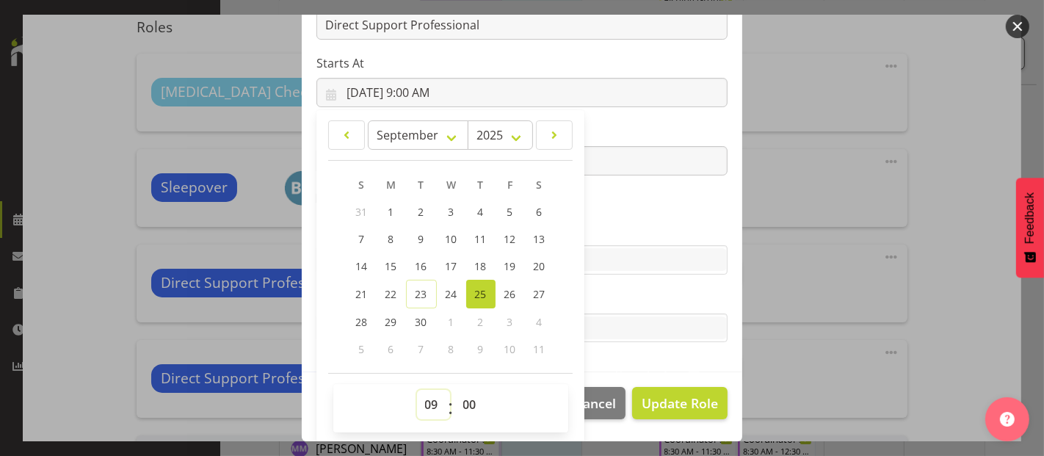
click at [427, 404] on select "00 01 02 03 04 05 06 07 08 09 10 11 12 13 14 15 16 17 18 19 20 21 22 23" at bounding box center [433, 404] width 33 height 29
select select "8"
click at [417, 390] on select "00 01 02 03 04 05 06 07 08 09 10 11 12 13 14 15 16 17 18 19 20 21 22 23" at bounding box center [433, 404] width 33 height 29
type input "[DATE] 8:00 AM"
click at [654, 406] on span "Update Role" at bounding box center [680, 403] width 76 height 19
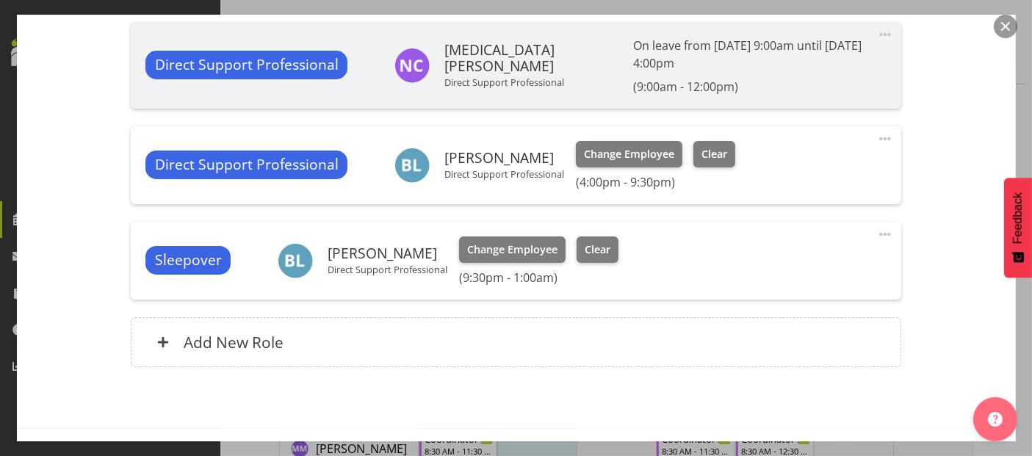
scroll to position [891, 0]
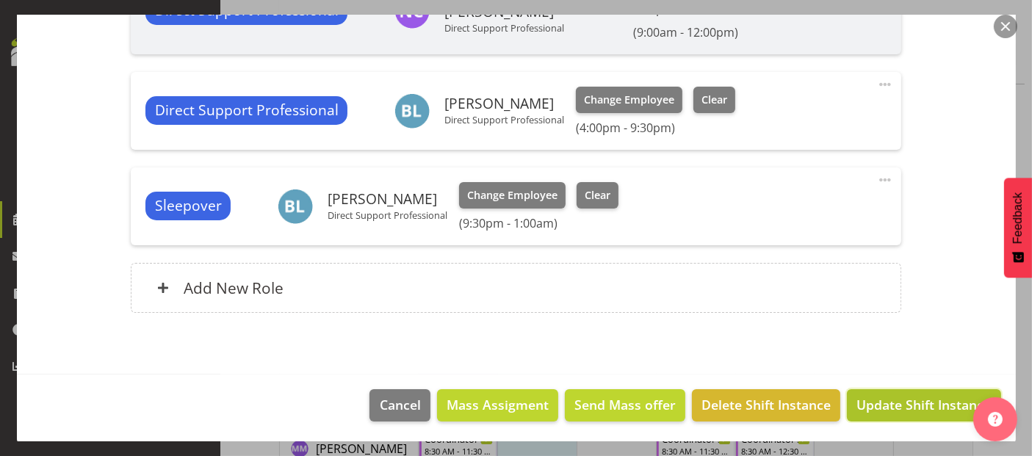
click at [914, 408] on span "Update Shift Instance" at bounding box center [923, 404] width 134 height 19
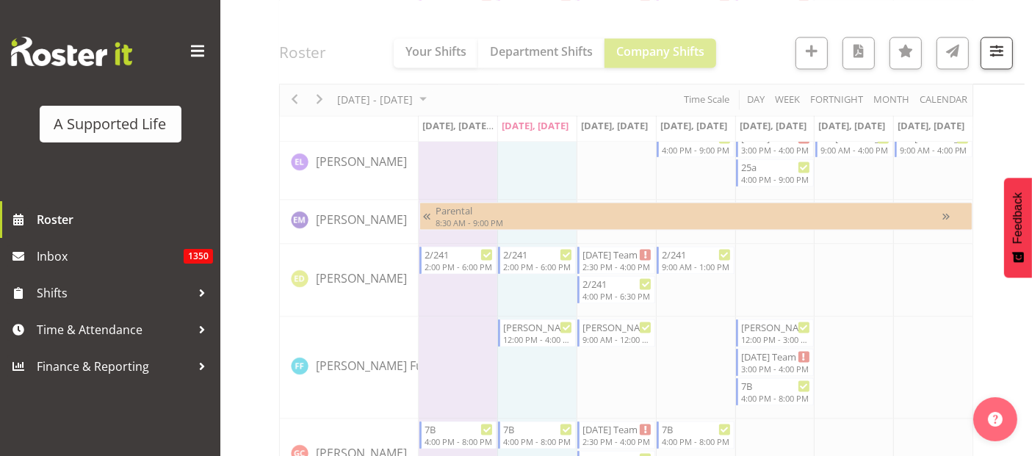
scroll to position [5729, 0]
